Goal: Transaction & Acquisition: Purchase product/service

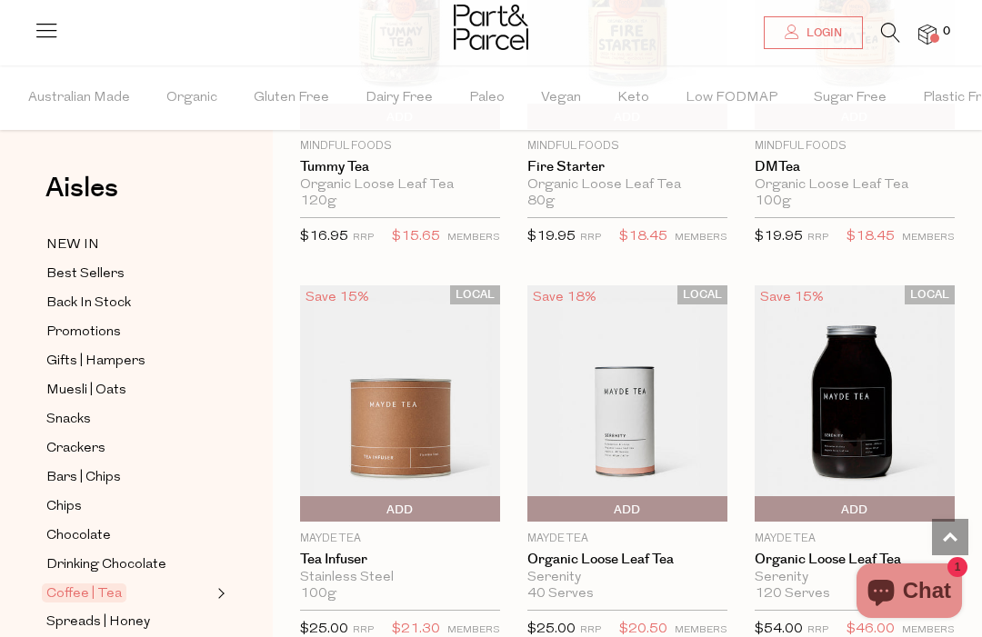
scroll to position [4674, 0]
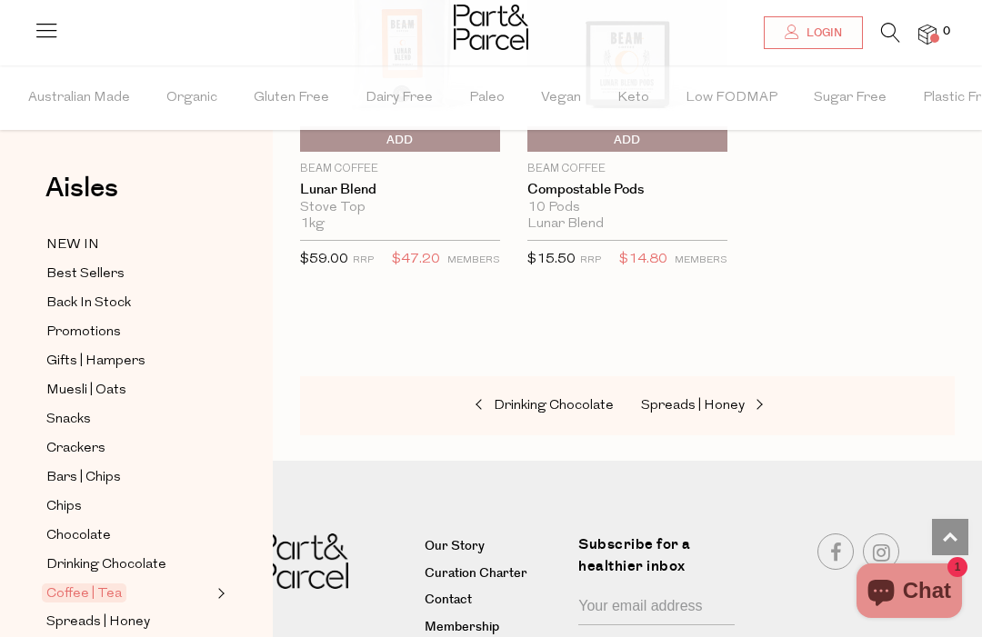
scroll to position [11874, 0]
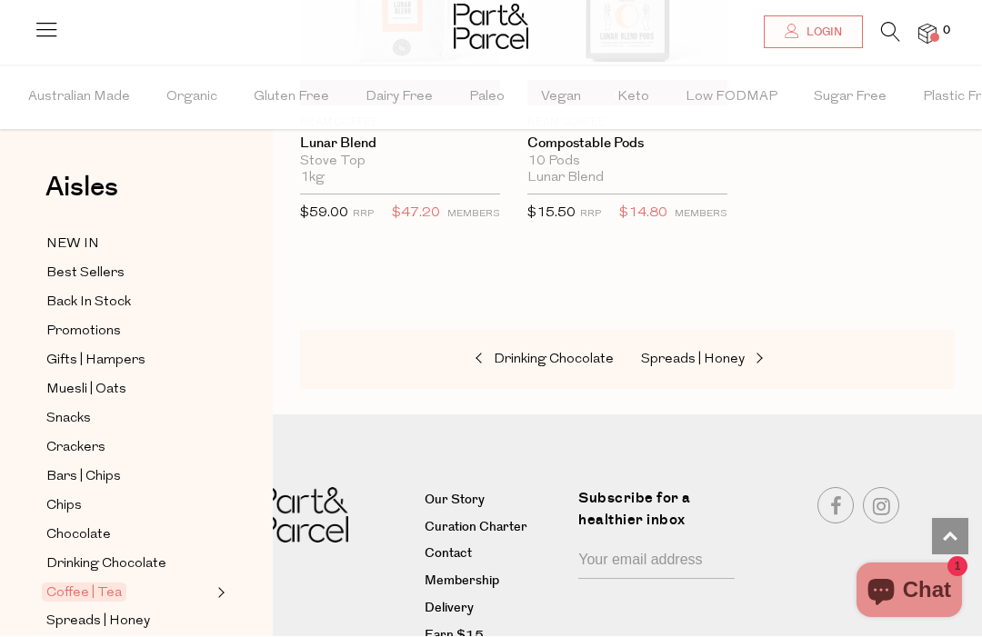
click at [93, 528] on span "Chocolate" at bounding box center [78, 537] width 65 height 22
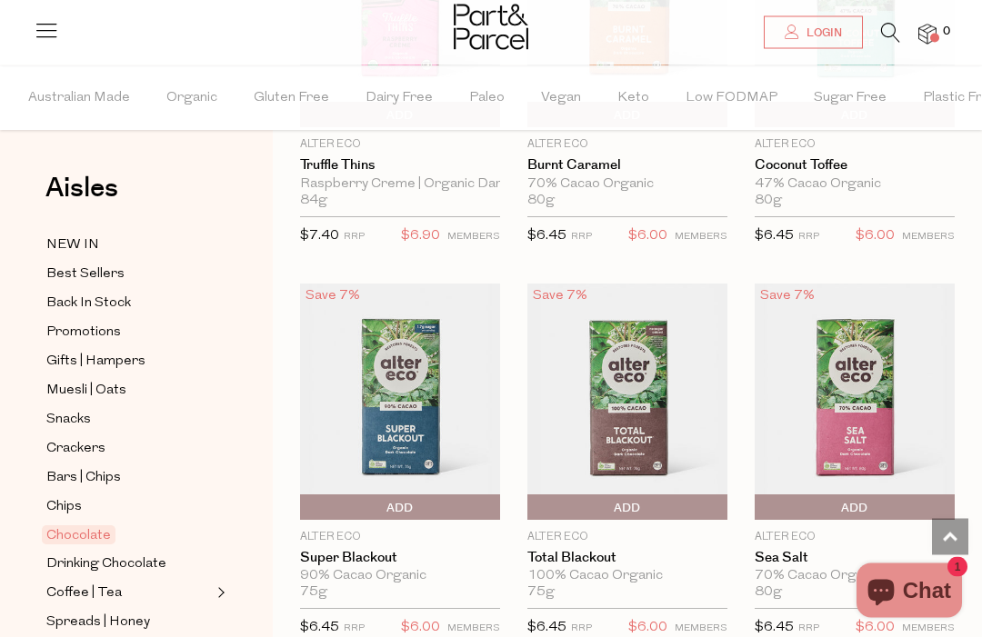
scroll to position [2336, 0]
click at [621, 426] on img at bounding box center [627, 402] width 200 height 236
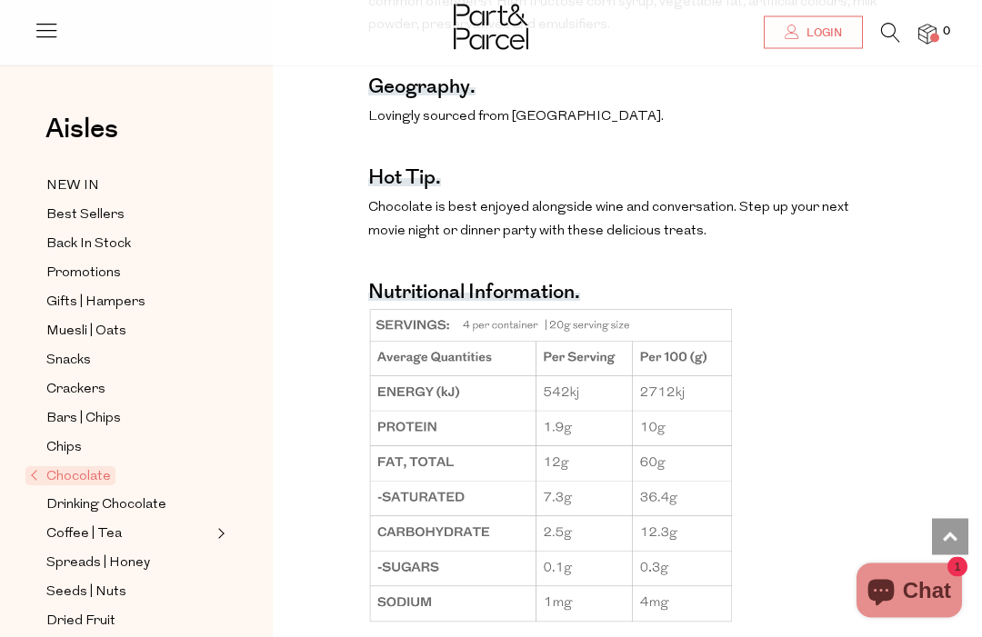
scroll to position [1490, 0]
click at [815, 306] on p at bounding box center [624, 464] width 512 height 317
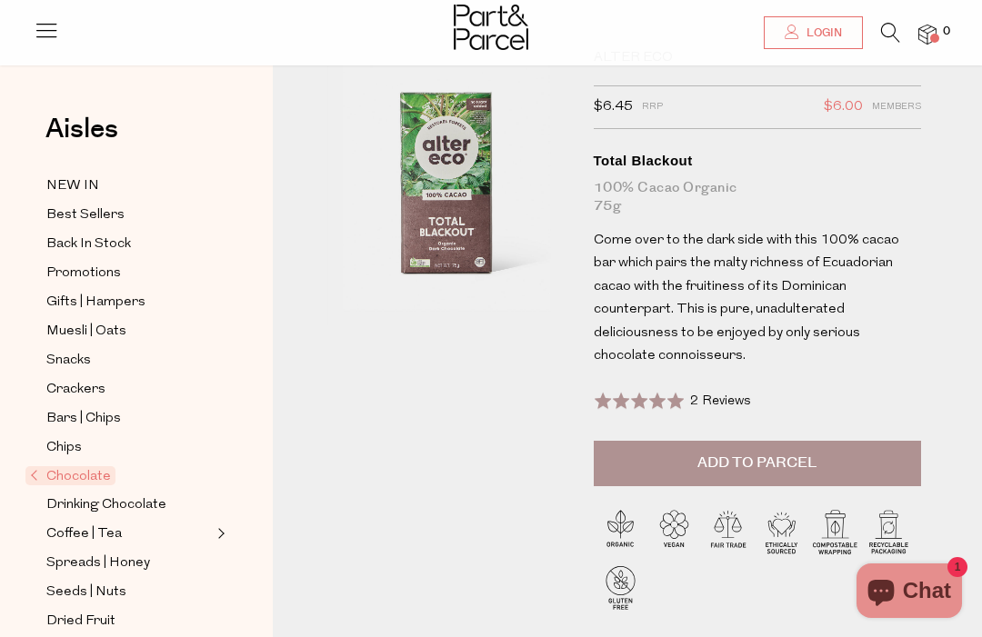
scroll to position [0, 0]
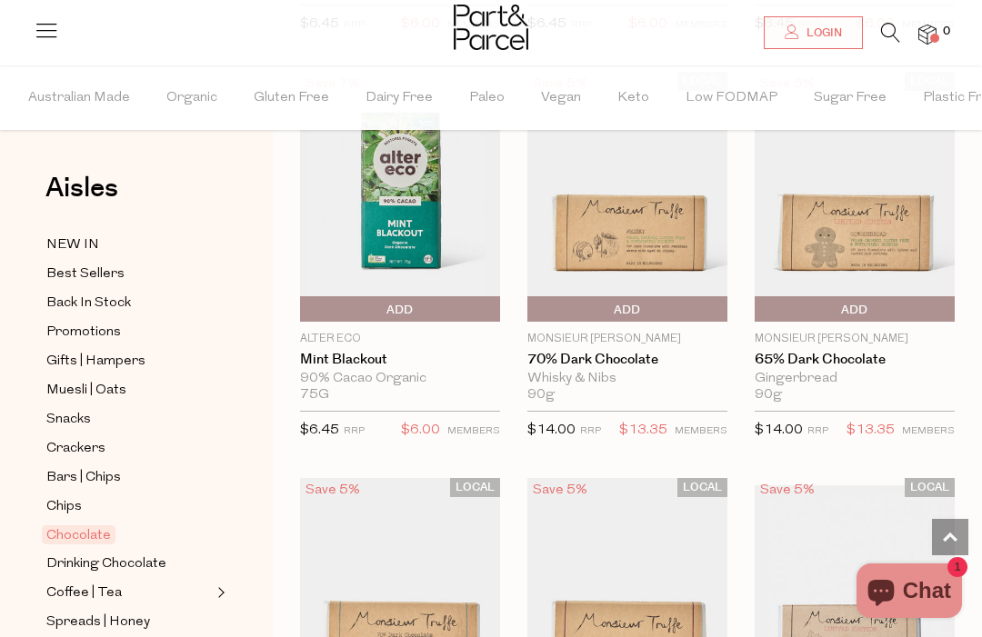
scroll to position [3329, 0]
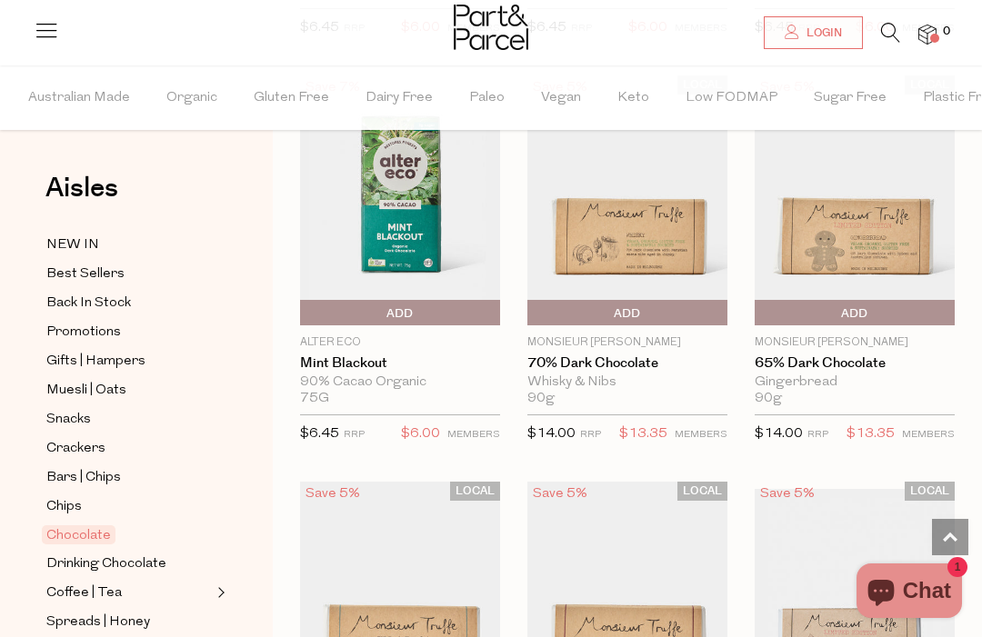
click at [898, 466] on div "LOCAL Save 5% 1 Add To Parcel Monsieur Truffe 65% Dark Chocolate Gingerbread 90…" at bounding box center [840, 278] width 227 height 406
click at [952, 358] on link "65% Dark Chocolate" at bounding box center [855, 364] width 200 height 16
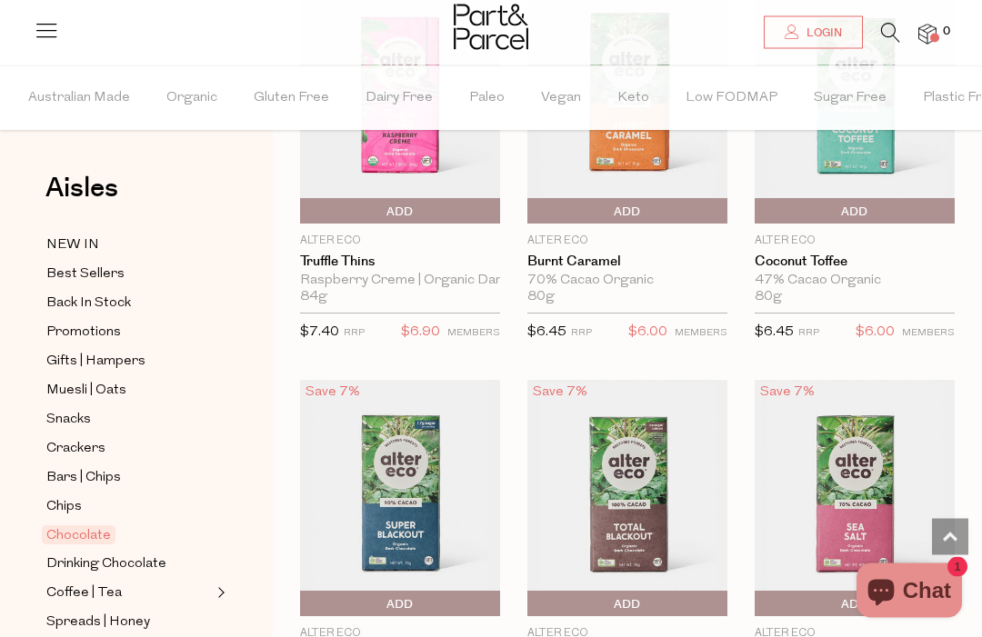
scroll to position [2240, 0]
click at [55, 43] on link at bounding box center [46, 37] width 25 height 19
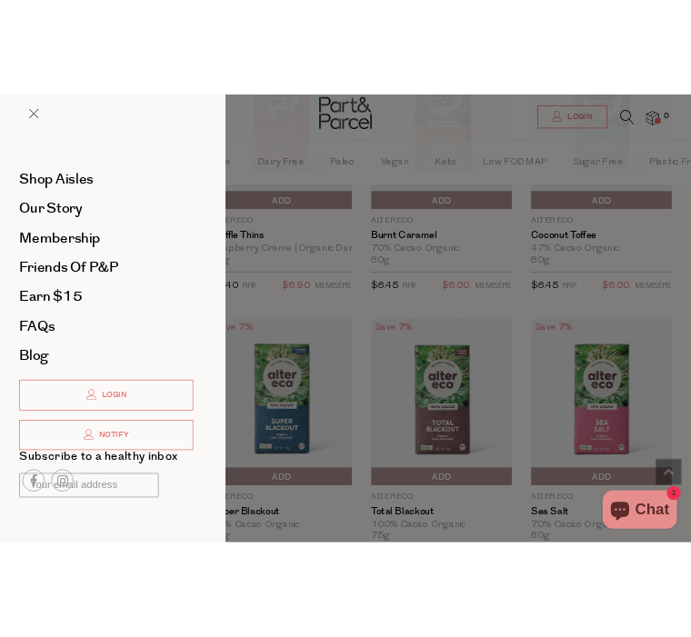
scroll to position [2302, 0]
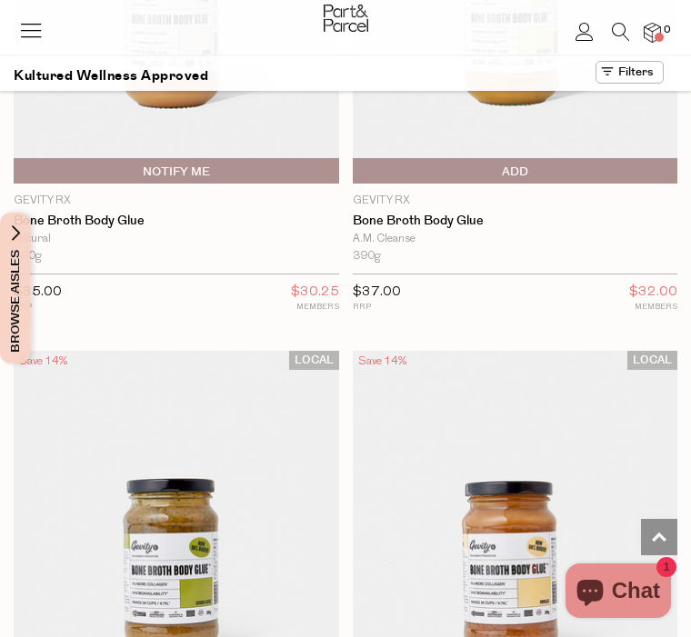
scroll to position [1734, 0]
